Goal: Information Seeking & Learning: Find specific fact

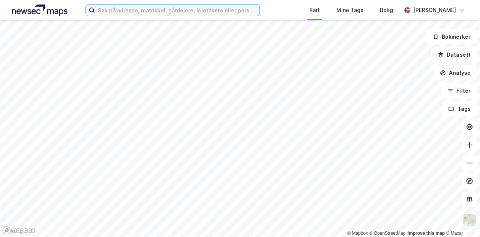
click at [160, 9] on input at bounding box center [177, 10] width 165 height 11
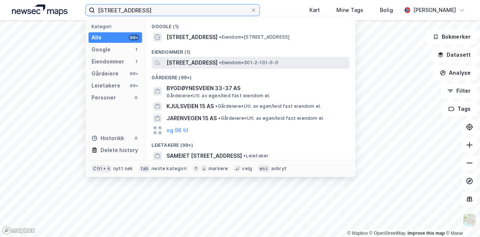
type input "[STREET_ADDRESS]"
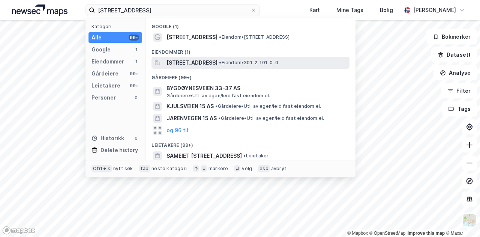
click at [189, 60] on span "[STREET_ADDRESS]" at bounding box center [192, 62] width 51 height 9
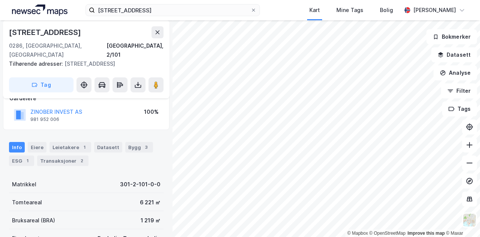
scroll to position [75, 0]
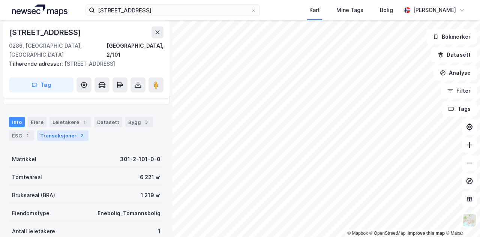
click at [66, 130] on div "Transaksjoner 2" at bounding box center [62, 135] width 51 height 11
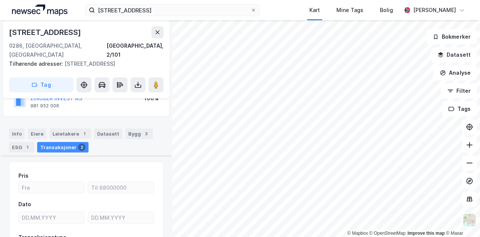
scroll to position [7, 0]
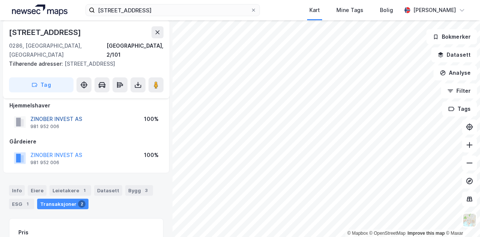
click at [0, 0] on button "ZINOBER INVEST AS" at bounding box center [0, 0] width 0 height 0
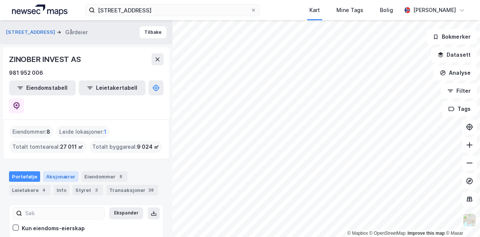
click at [50, 171] on div "Aksjonærer" at bounding box center [60, 176] width 35 height 11
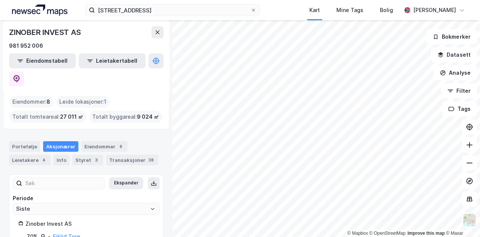
scroll to position [72, 0]
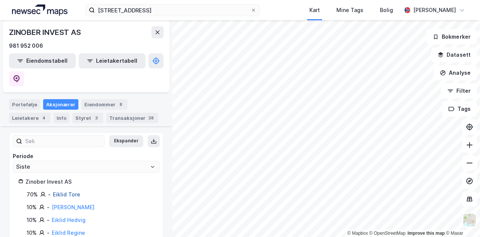
click at [64, 191] on link "Eiklid Tore" at bounding box center [66, 194] width 27 height 6
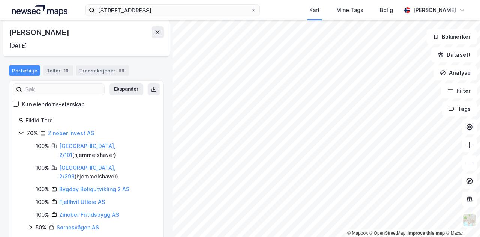
scroll to position [75, 0]
